Goal: Task Accomplishment & Management: Manage account settings

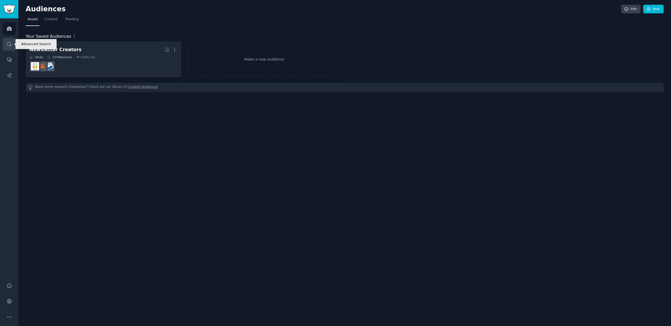
click at [10, 42] on icon "Sidebar" at bounding box center [10, 44] width 6 height 6
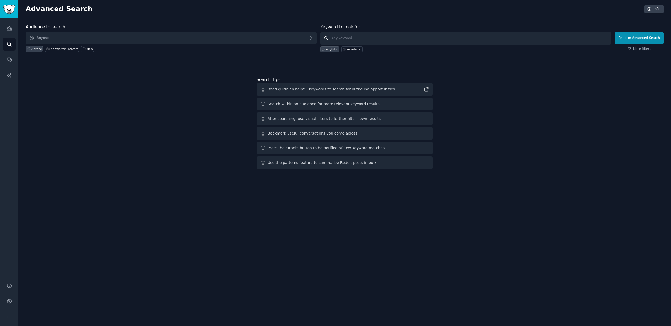
click at [362, 38] on input "text" at bounding box center [465, 38] width 291 height 13
paste input "Couples budgeting together"
type input "Couples budgeting together"
click button "Perform Advanced Search" at bounding box center [639, 38] width 49 height 12
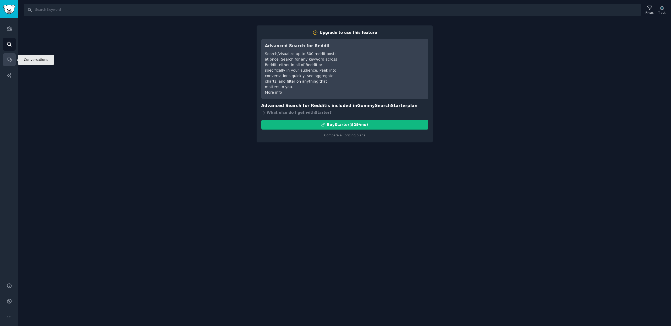
click at [10, 59] on icon "Sidebar" at bounding box center [10, 60] width 6 height 6
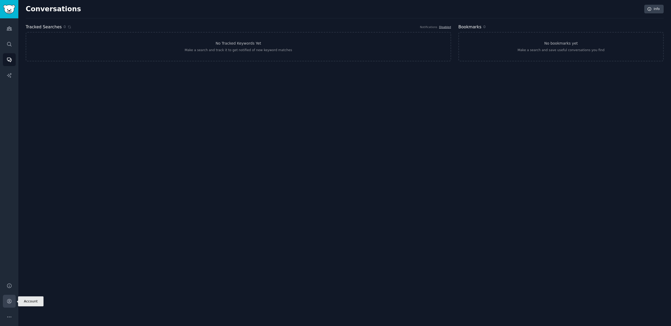
click at [9, 301] on icon "Sidebar" at bounding box center [10, 301] width 6 height 6
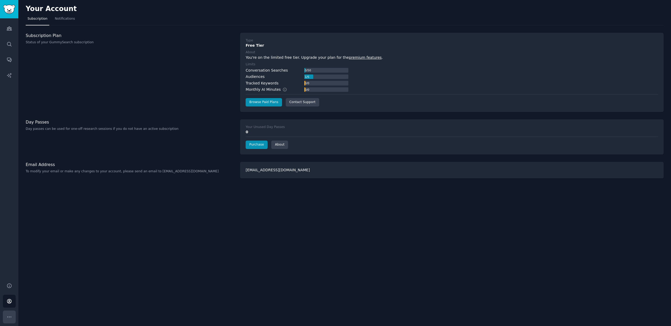
click at [13, 317] on button "More" at bounding box center [9, 316] width 13 height 13
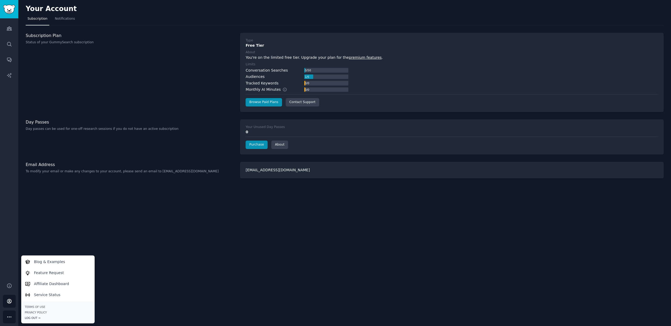
click at [36, 318] on div "Log Out →" at bounding box center [58, 318] width 66 height 4
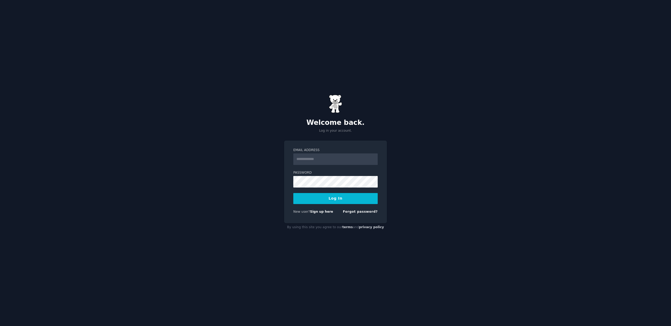
click at [322, 164] on input "Email Address" at bounding box center [335, 159] width 84 height 12
click at [319, 160] on input "**********" at bounding box center [335, 159] width 84 height 12
type input "**********"
click at [293, 193] on button "Log In" at bounding box center [335, 198] width 84 height 11
